Goal: Information Seeking & Learning: Learn about a topic

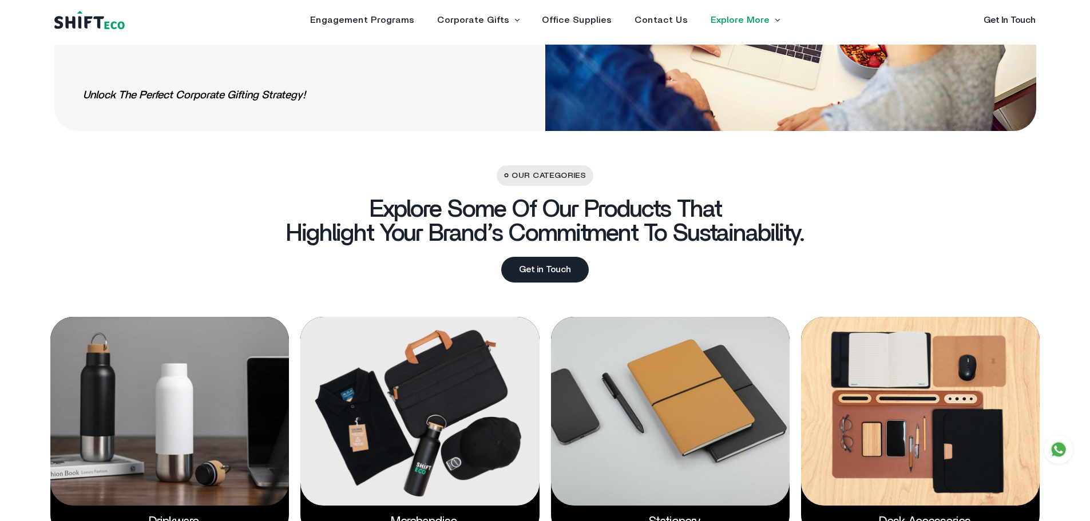
scroll to position [2000, 0]
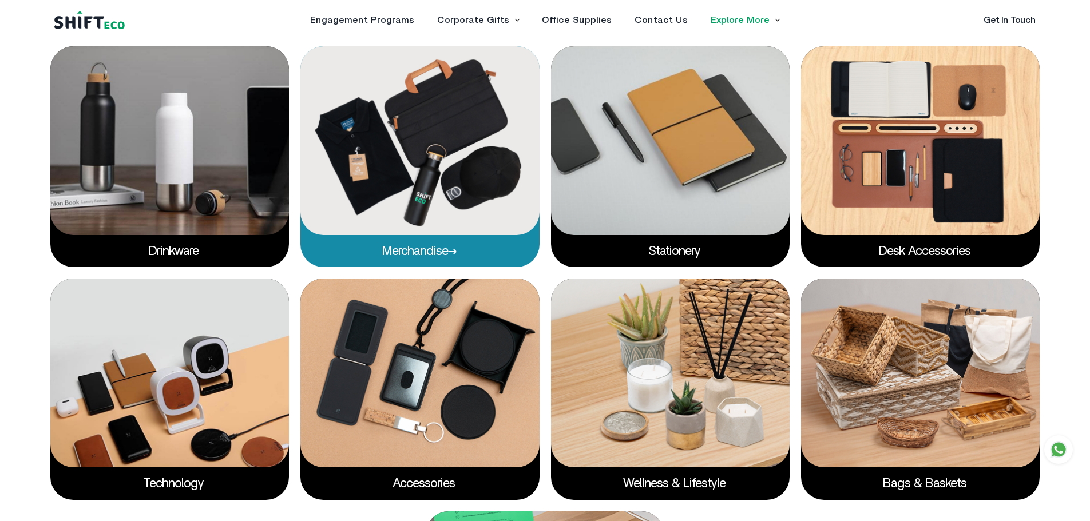
click at [427, 179] on img at bounding box center [420, 140] width 239 height 189
click at [434, 254] on link "Merchandise" at bounding box center [419, 251] width 75 height 13
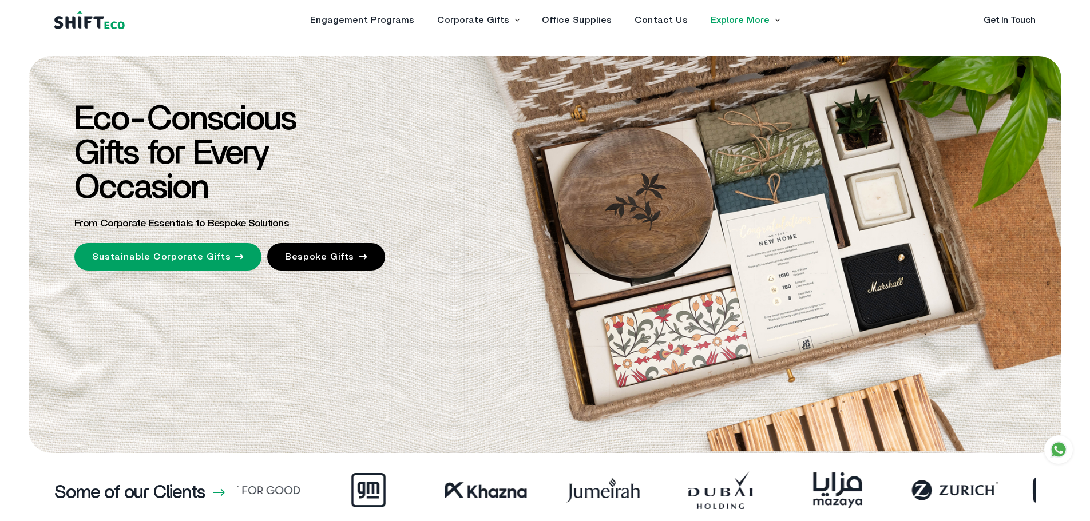
click at [746, 20] on link "Explore More" at bounding box center [740, 19] width 59 height 9
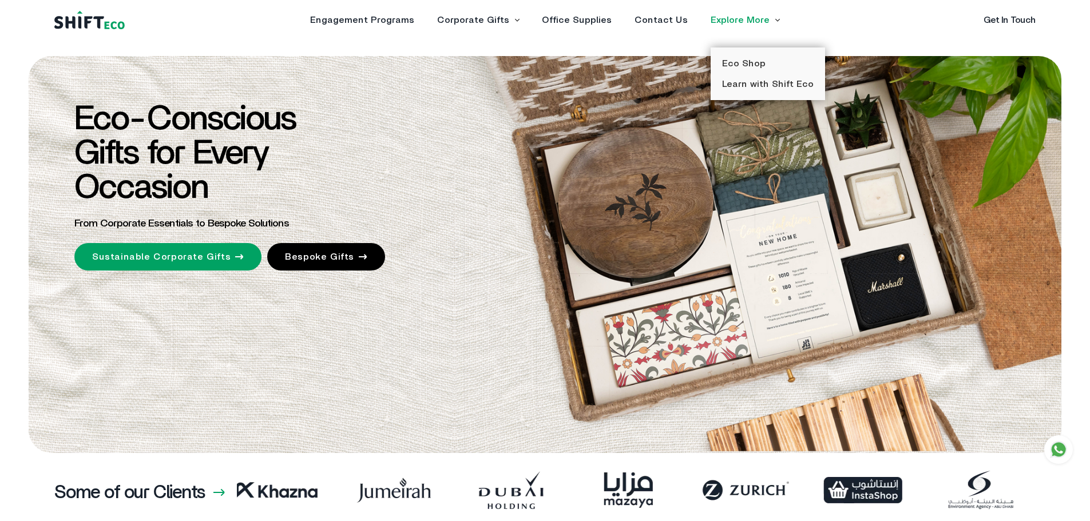
click at [351, 254] on link "Bespoke Gifts" at bounding box center [326, 256] width 118 height 27
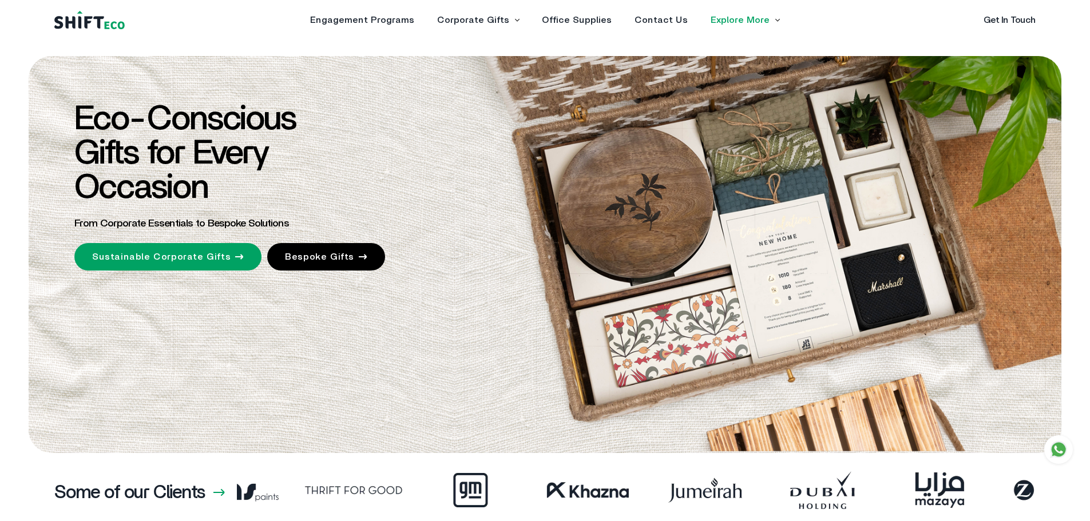
click at [108, 18] on img at bounding box center [89, 20] width 70 height 19
